Goal: Find specific fact: Find contact information

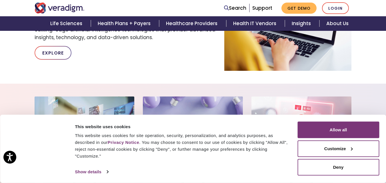
scroll to position [378, 0]
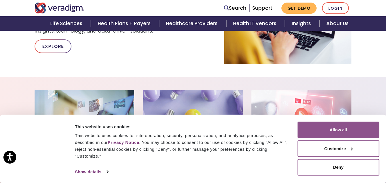
drag, startPoint x: 332, startPoint y: 136, endPoint x: 334, endPoint y: 132, distance: 4.4
click at [332, 135] on button "Allow all" at bounding box center [339, 130] width 82 height 17
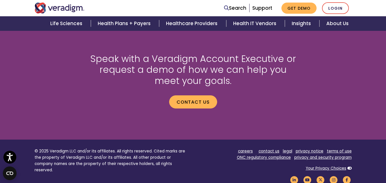
scroll to position [817, 0]
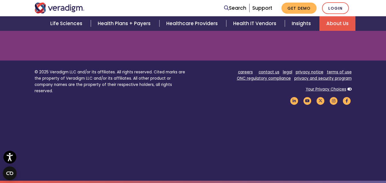
click at [349, 24] on link "About Us" at bounding box center [338, 23] width 36 height 15
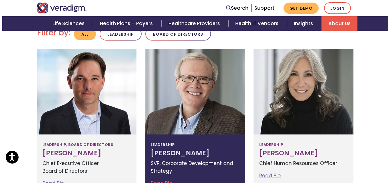
scroll to position [200, 0]
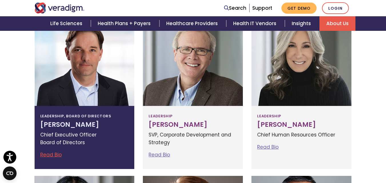
click at [78, 122] on h3 "[PERSON_NAME]" at bounding box center [84, 125] width 89 height 8
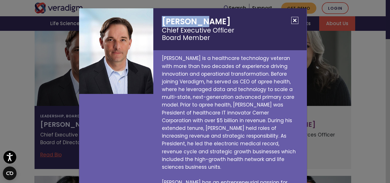
drag, startPoint x: 155, startPoint y: 19, endPoint x: 206, endPoint y: 20, distance: 50.6
click at [206, 20] on h2 "[PERSON_NAME] Chief Executive Officer Board Member" at bounding box center [229, 29] width 153 height 42
copy h2 "[PERSON_NAME]"
click at [295, 18] on button "Close" at bounding box center [295, 20] width 7 height 7
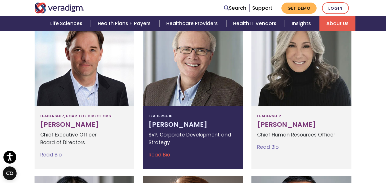
click at [160, 125] on h3 "[PERSON_NAME]" at bounding box center [193, 125] width 89 height 8
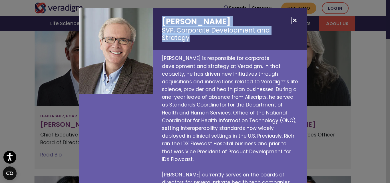
drag, startPoint x: 159, startPoint y: 19, endPoint x: 293, endPoint y: 30, distance: 134.5
click at [295, 32] on h2 "[PERSON_NAME] SVP, Corporate Development and Strategy" at bounding box center [229, 29] width 153 height 42
copy h2 "[PERSON_NAME] SVP, Corporate Development and Strategy"
click at [294, 20] on button "Close" at bounding box center [295, 20] width 7 height 7
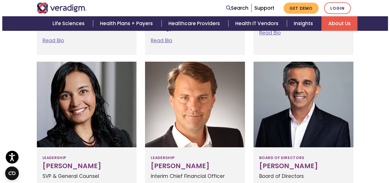
scroll to position [343, 0]
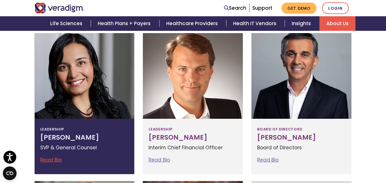
click at [37, 134] on div "Leadership [PERSON_NAME] SVP & General Counsel Read Bio [PERSON_NAME] SVP & Gen…" at bounding box center [85, 146] width 100 height 55
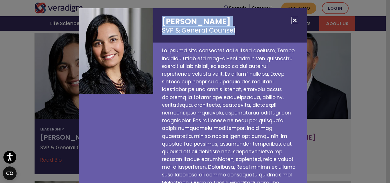
drag, startPoint x: 158, startPoint y: 19, endPoint x: 237, endPoint y: 32, distance: 80.5
click at [237, 32] on h2 "[PERSON_NAME] SVP & General Counsel" at bounding box center [229, 25] width 153 height 34
copy h2 "[PERSON_NAME] SVP & General Counsel"
